Goal: Information Seeking & Learning: Learn about a topic

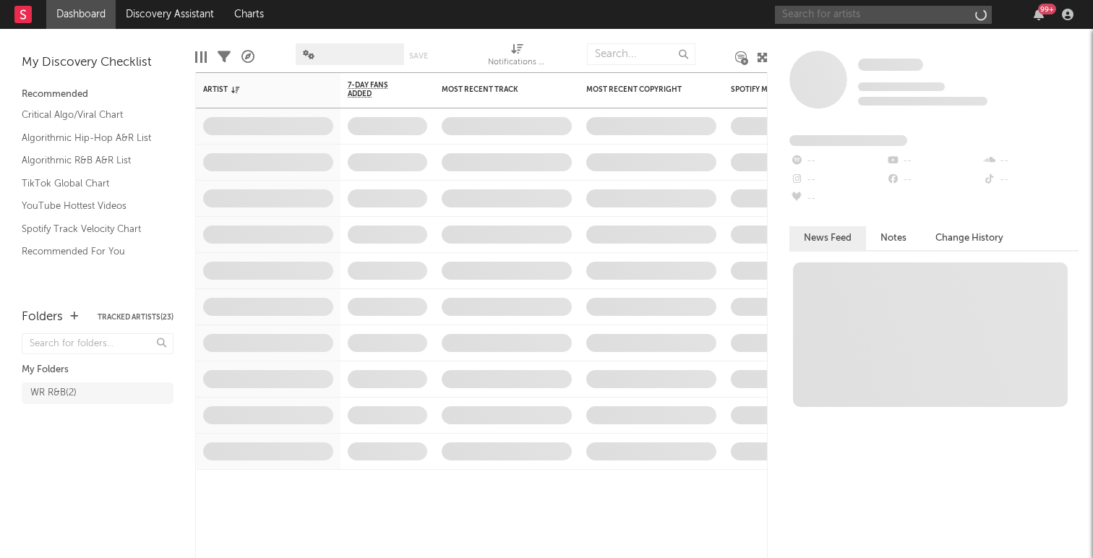
click at [811, 15] on input "text" at bounding box center [883, 15] width 217 height 18
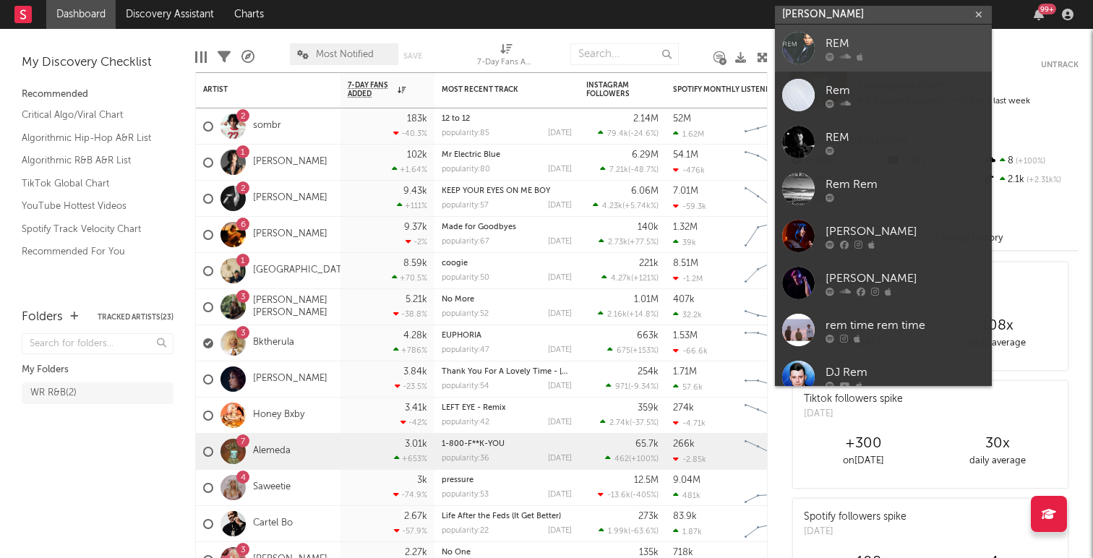
scroll to position [8, 0]
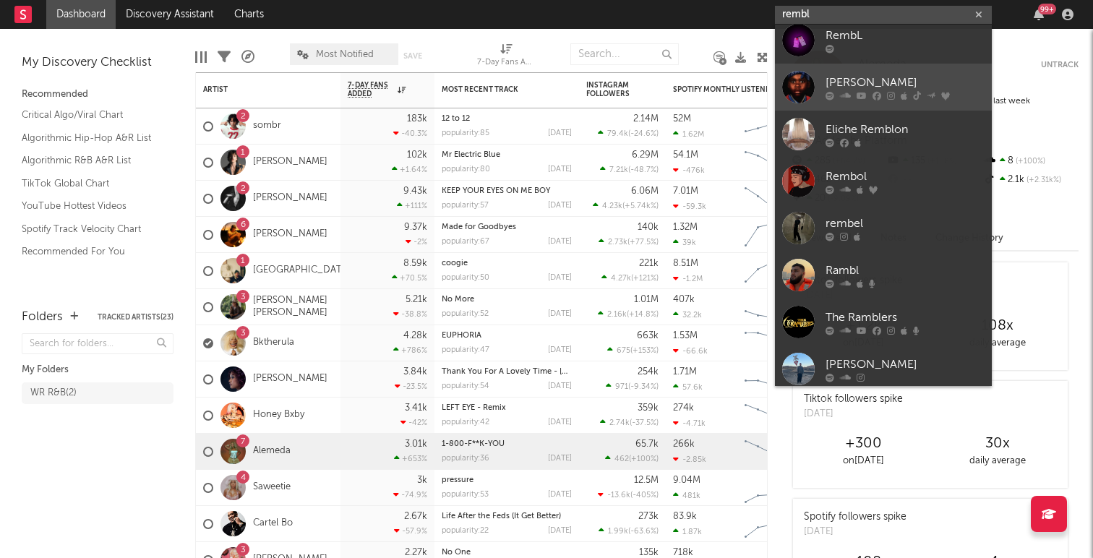
type input "rembl"
click at [840, 82] on div "Remble" at bounding box center [904, 82] width 159 height 17
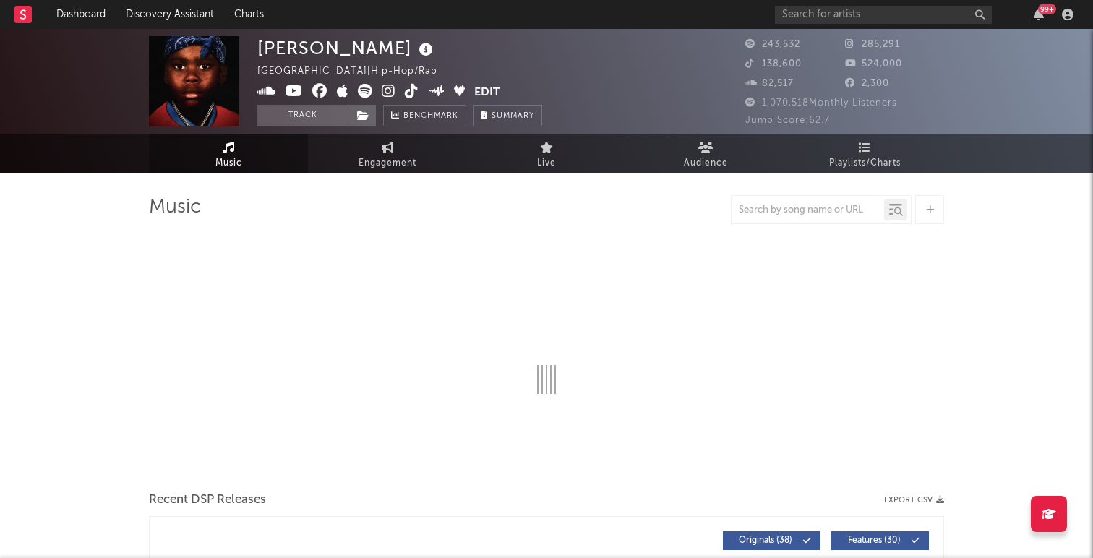
select select "6m"
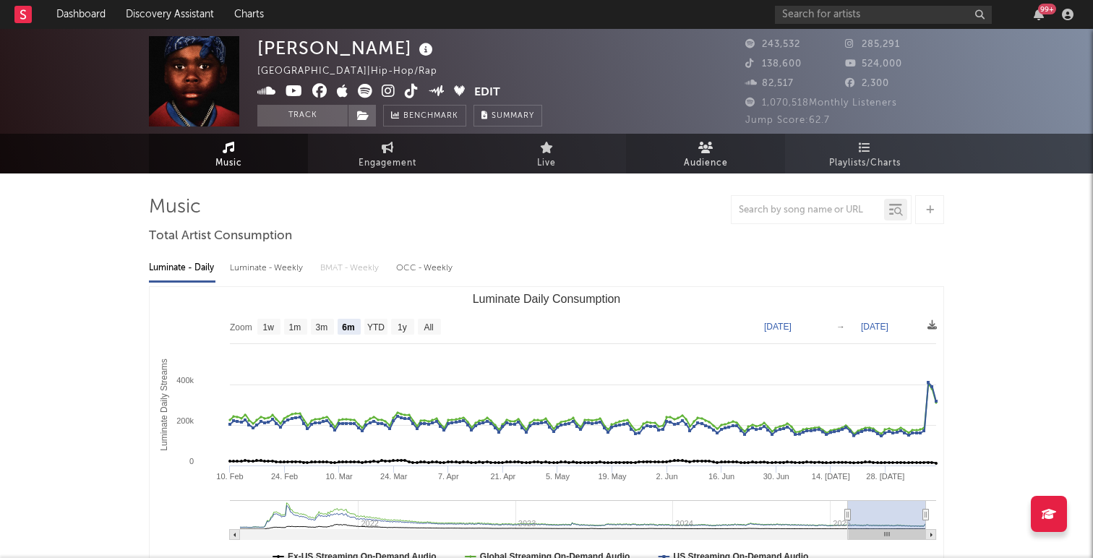
click at [714, 155] on span "Audience" at bounding box center [706, 163] width 44 height 17
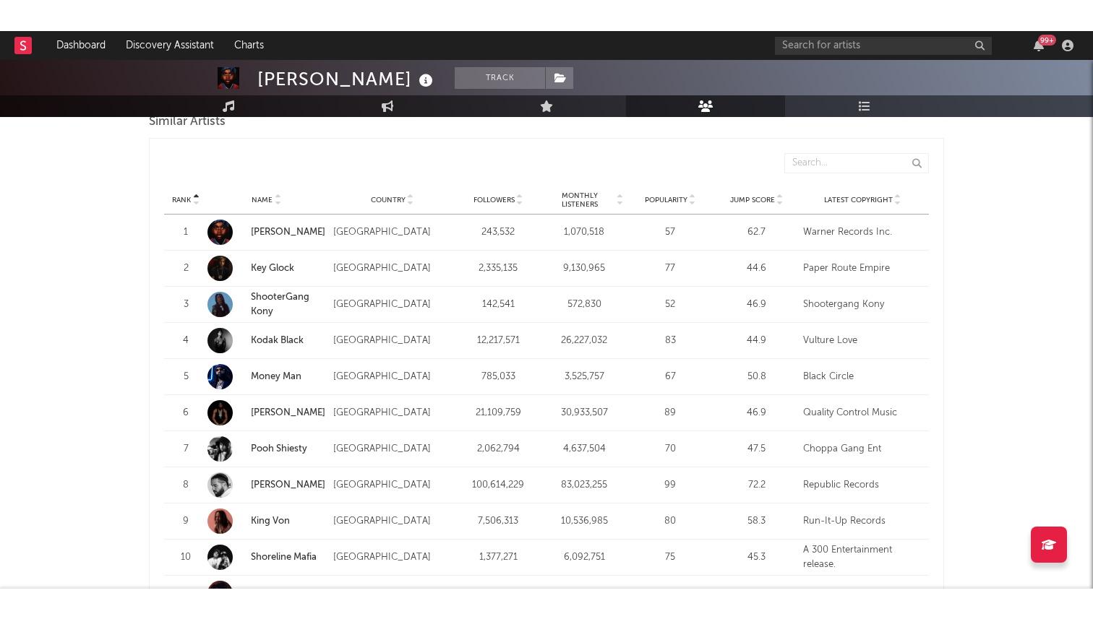
scroll to position [1404, 0]
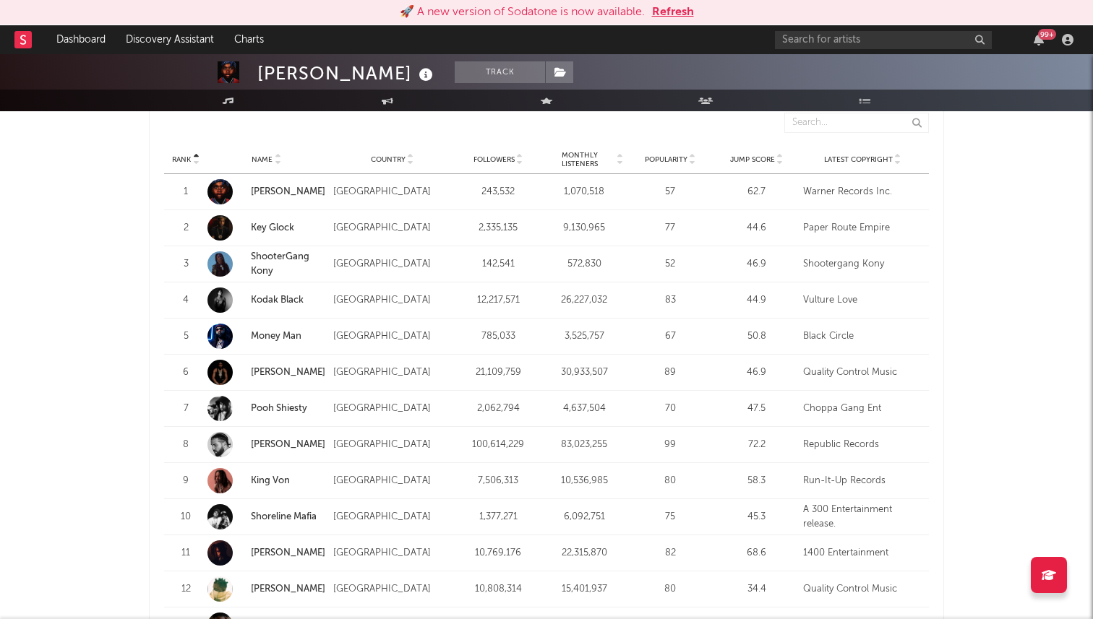
click at [671, 9] on button "Refresh" at bounding box center [673, 12] width 42 height 17
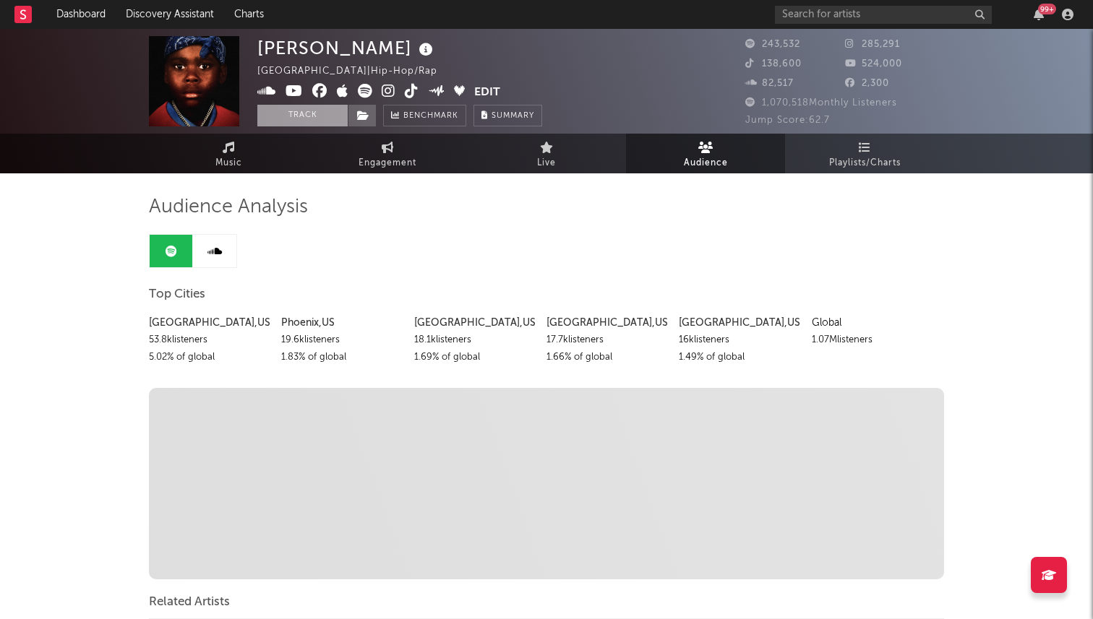
click at [305, 113] on button "Track" at bounding box center [302, 116] width 90 height 22
click at [72, 9] on link "Dashboard" at bounding box center [80, 14] width 69 height 29
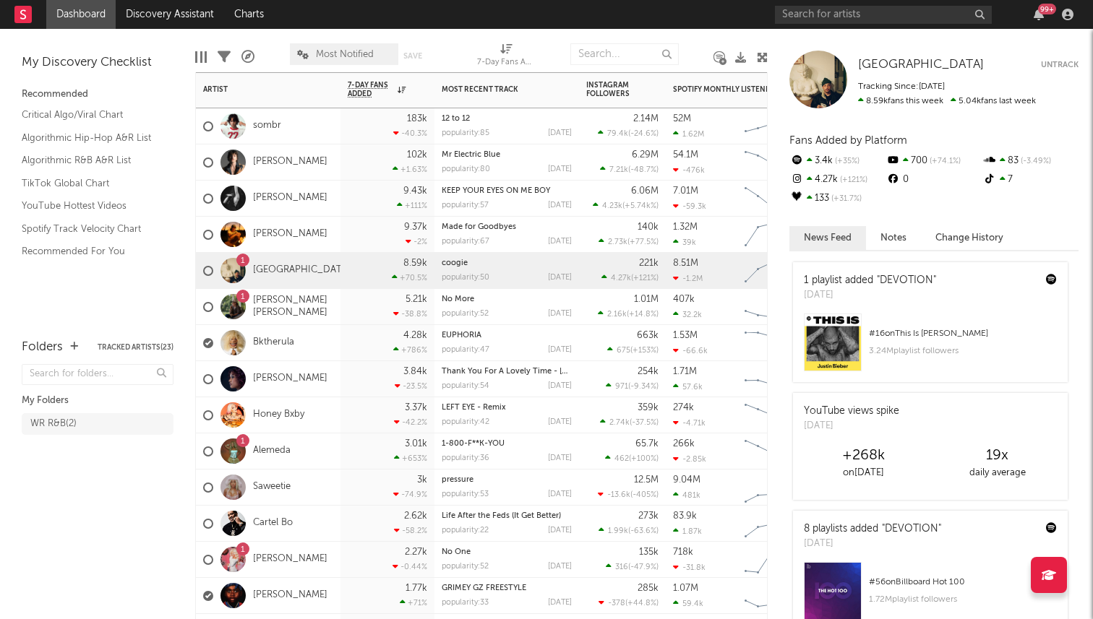
click at [293, 343] on div "Bktherula" at bounding box center [268, 343] width 145 height 36
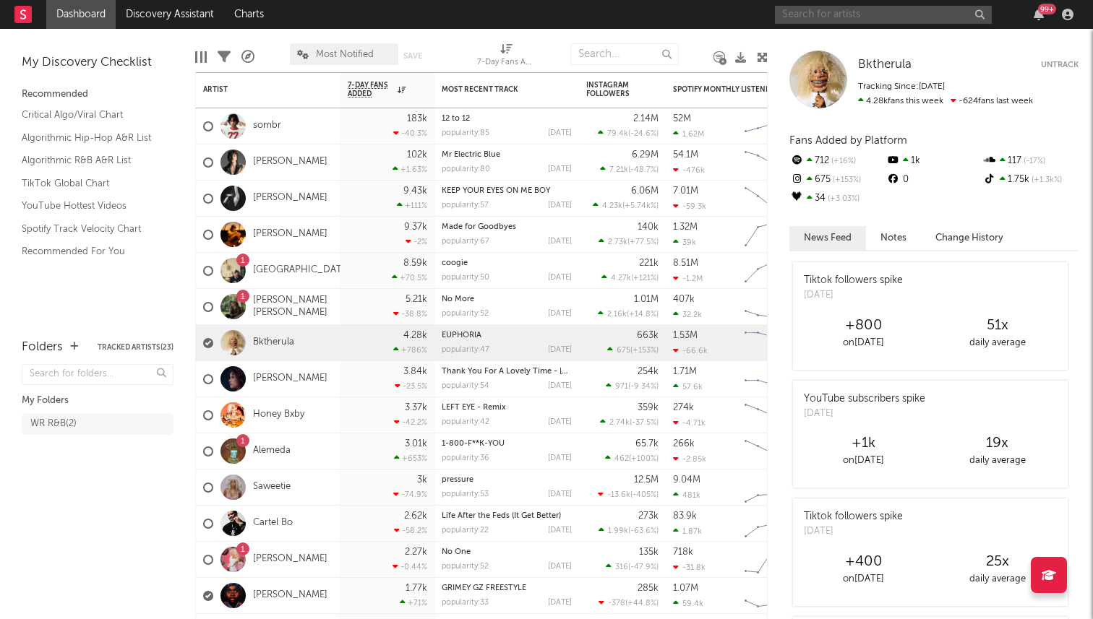
click at [830, 16] on input "text" at bounding box center [883, 15] width 217 height 18
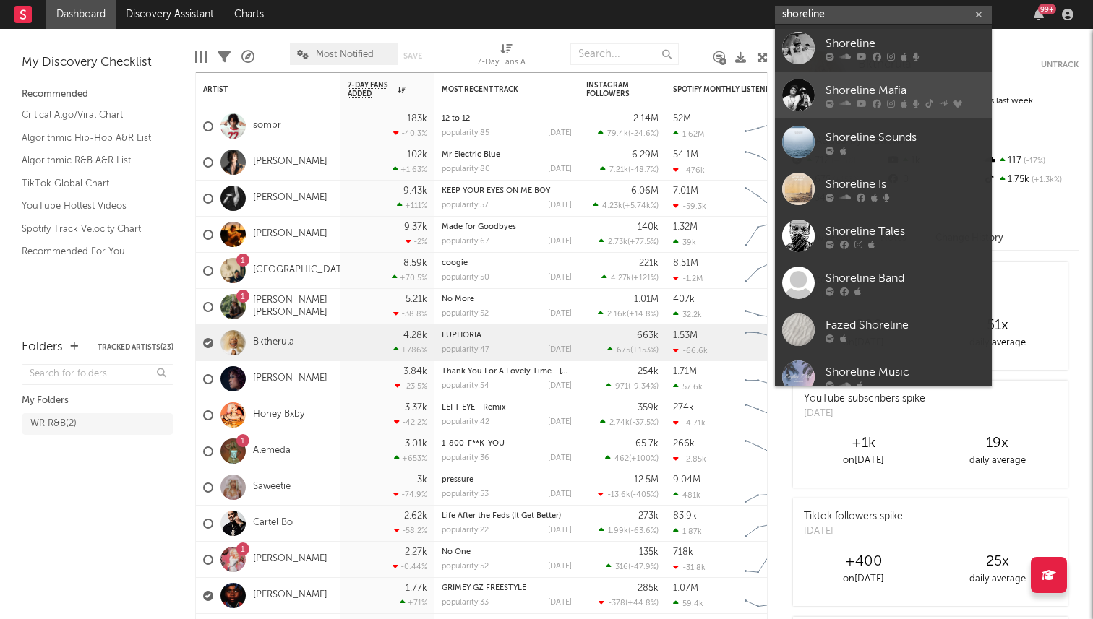
type input "shoreline"
click at [861, 93] on div "Shoreline Mafia" at bounding box center [904, 90] width 159 height 17
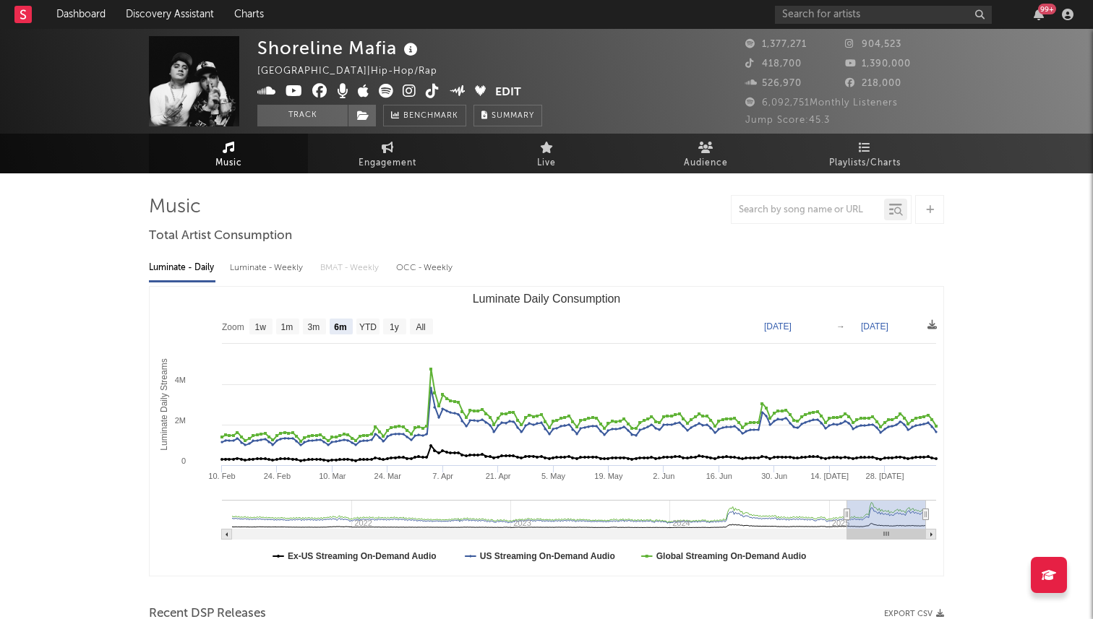
select select "6m"
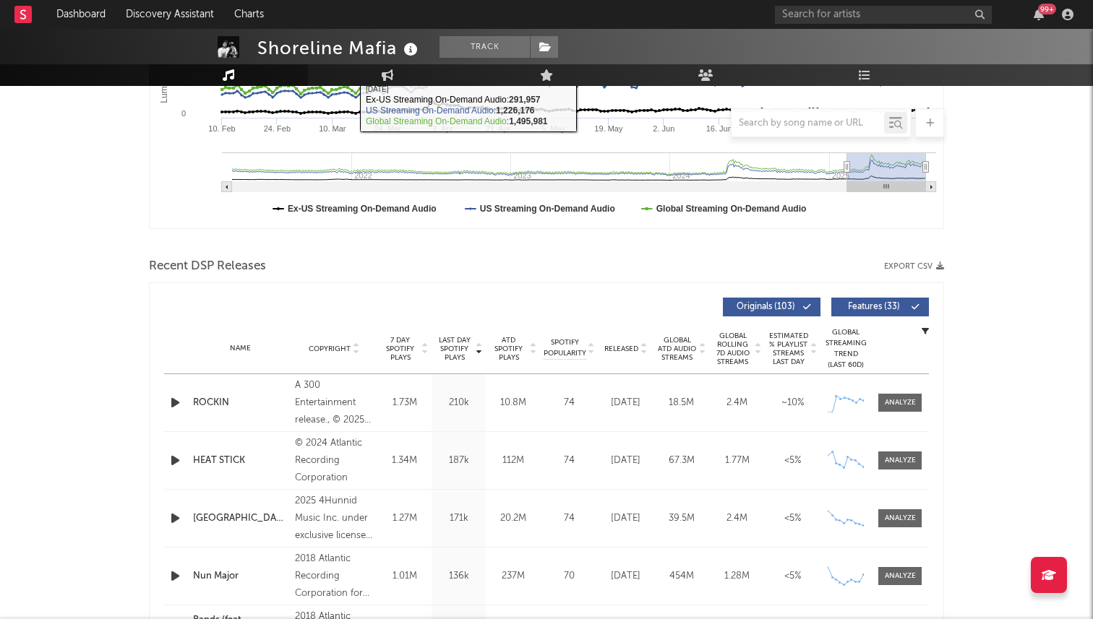
scroll to position [349, 0]
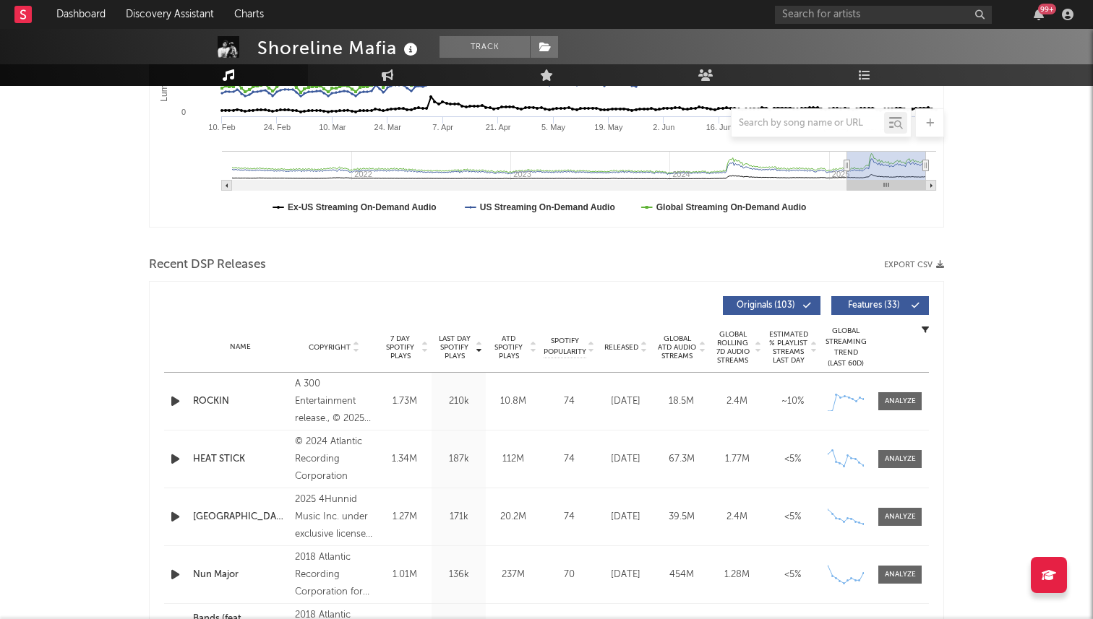
click at [325, 344] on span "Copyright" at bounding box center [330, 347] width 42 height 9
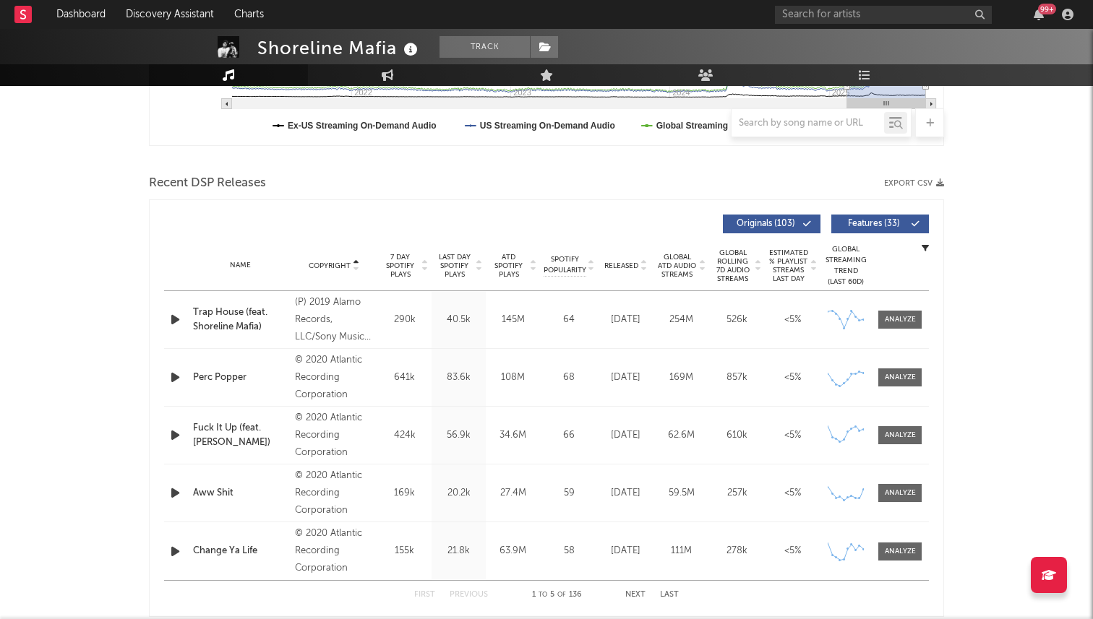
scroll to position [451, 0]
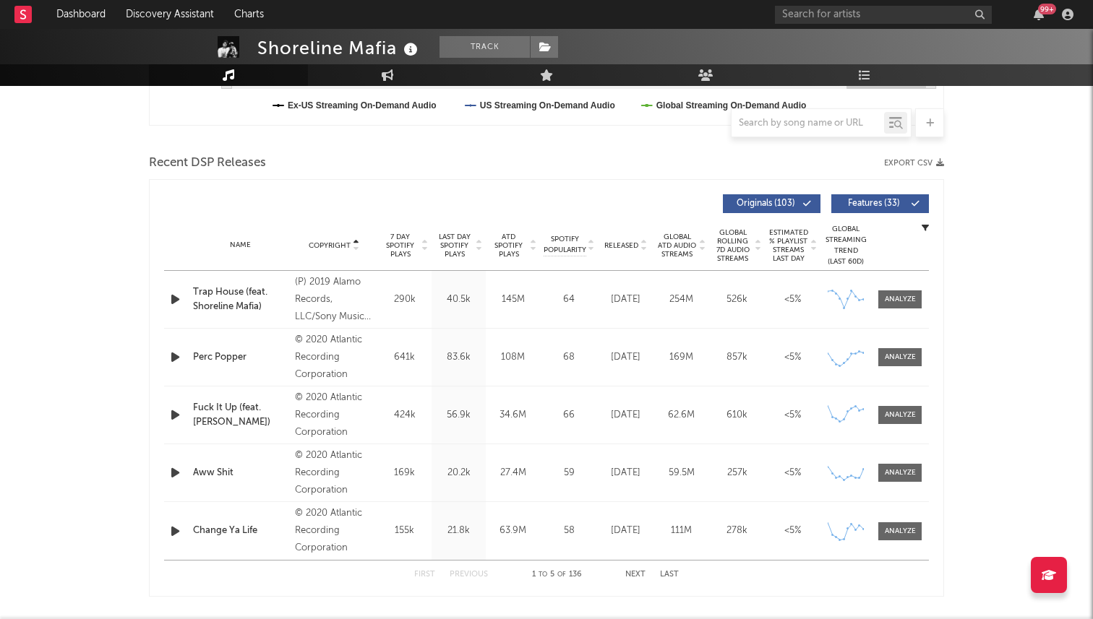
click at [341, 244] on span "Copyright" at bounding box center [330, 245] width 42 height 9
click at [313, 243] on span "Copyright" at bounding box center [330, 245] width 42 height 9
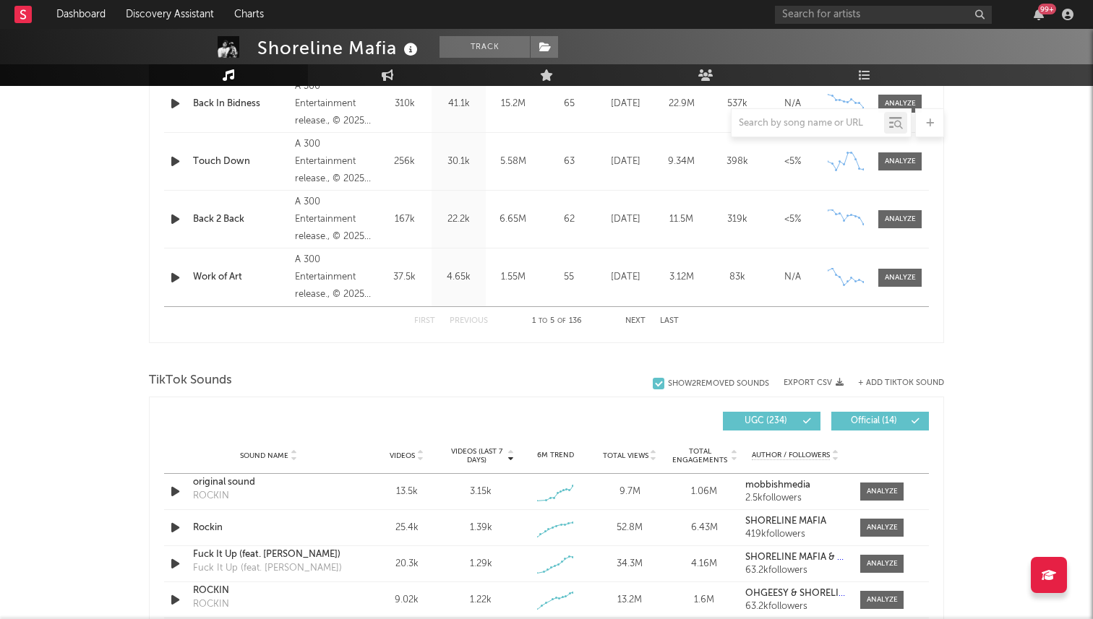
scroll to position [488, 0]
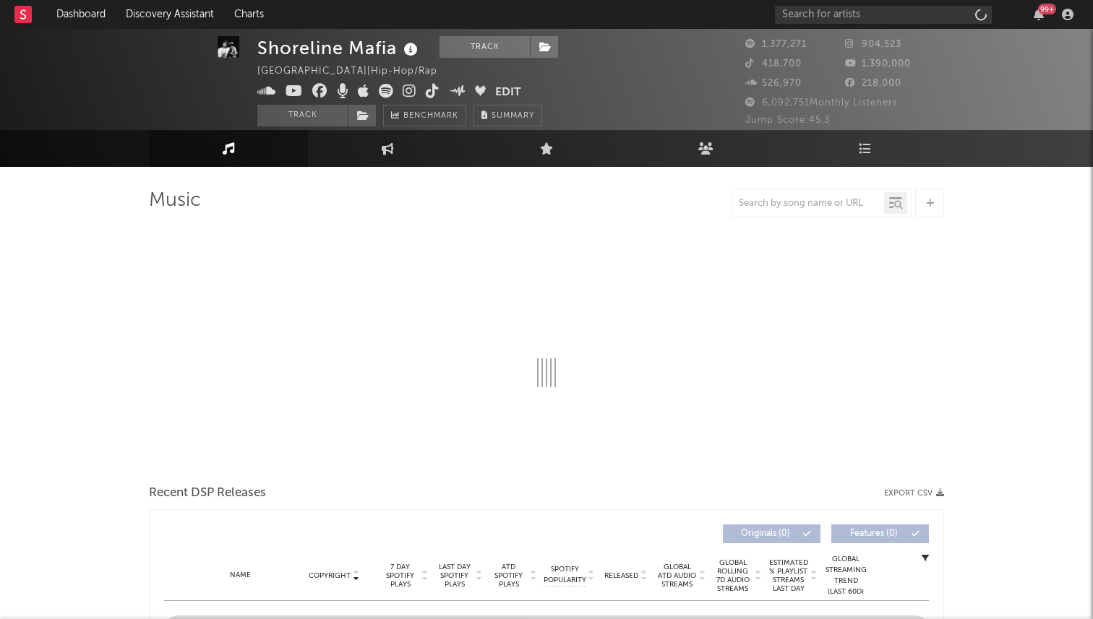
select select "6m"
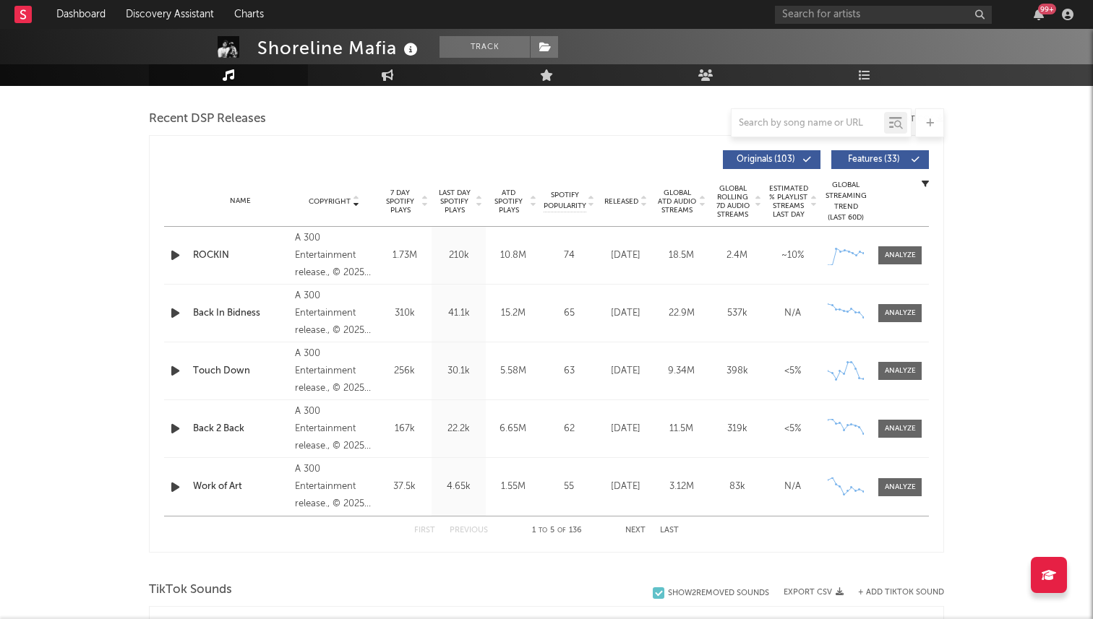
scroll to position [496, 0]
click at [412, 206] on span "7 Day Spotify Plays" at bounding box center [400, 201] width 38 height 26
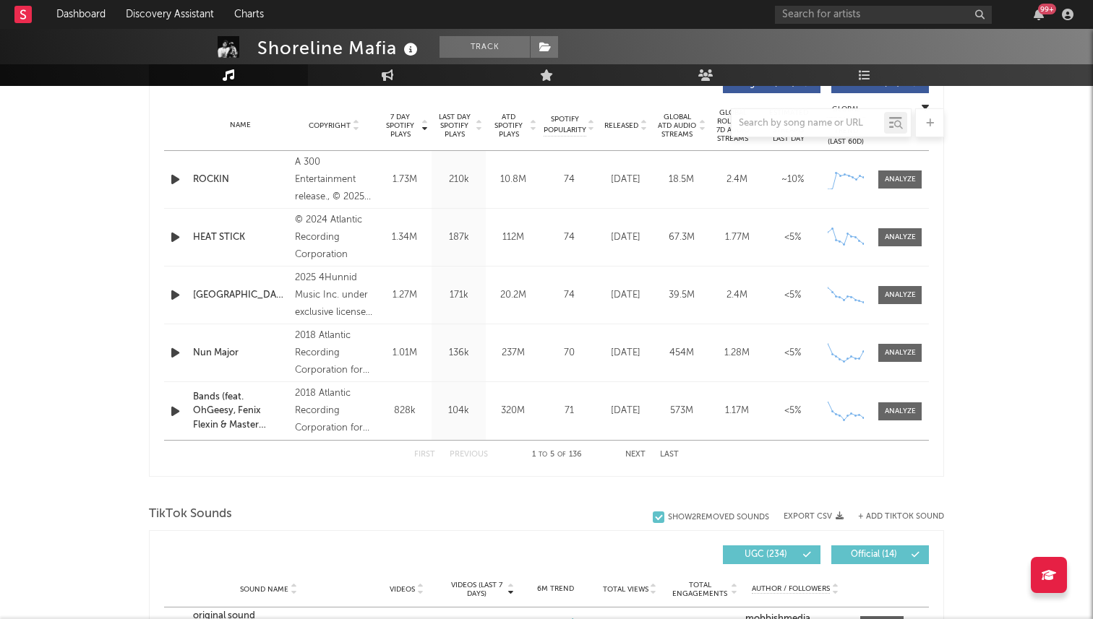
scroll to position [575, 0]
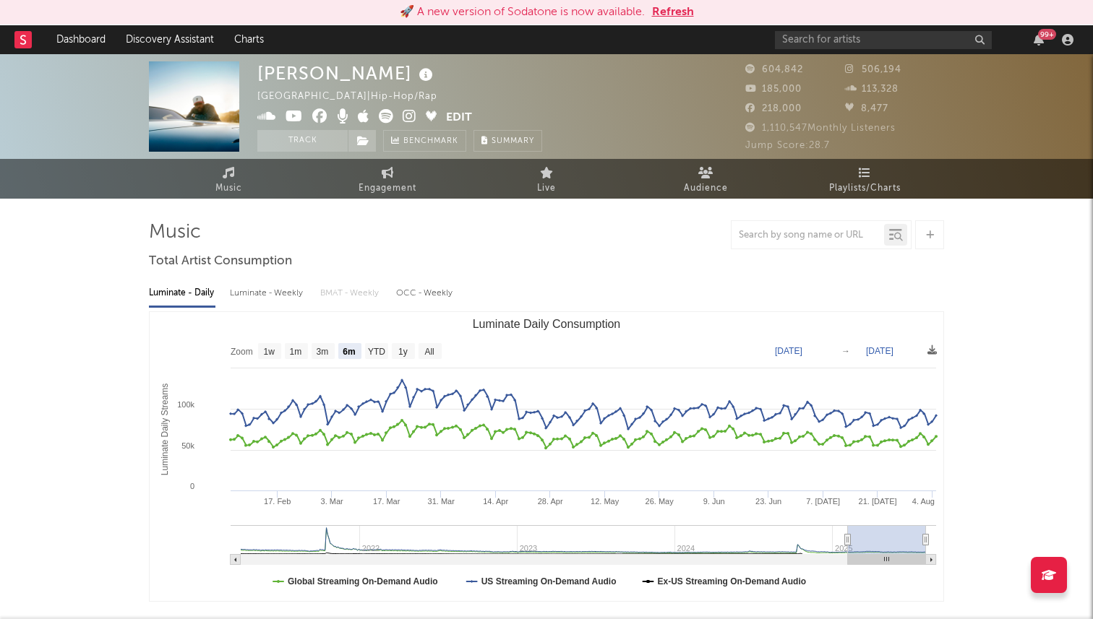
select select "6m"
